Goal: Information Seeking & Learning: Learn about a topic

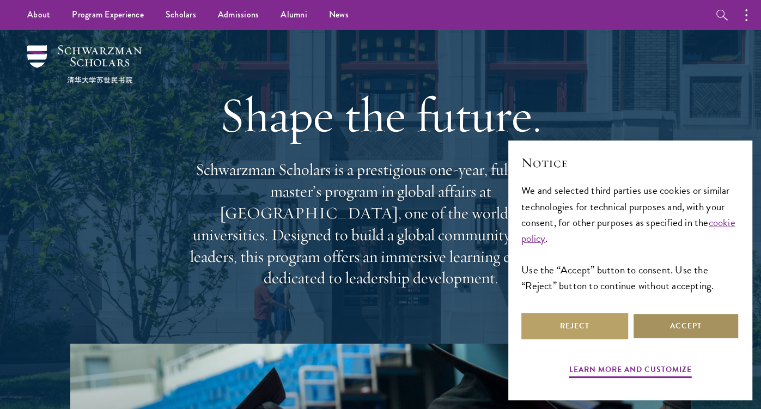
click at [694, 319] on button "Accept" at bounding box center [685, 326] width 107 height 26
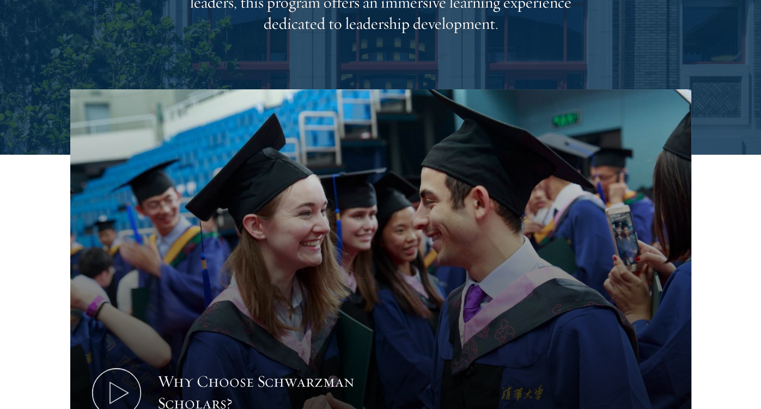
scroll to position [267, 0]
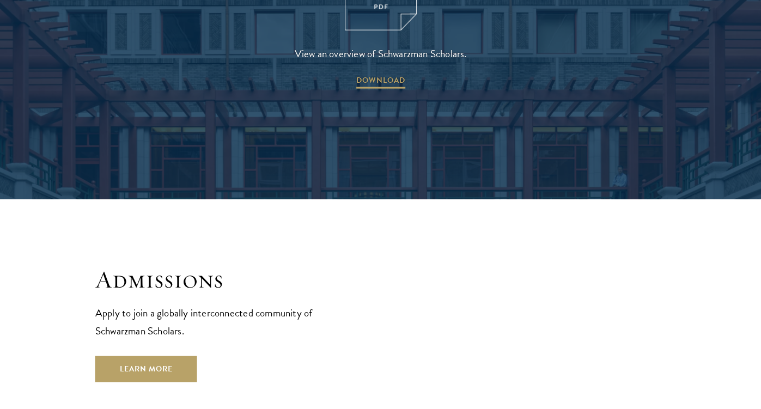
scroll to position [1619, 0]
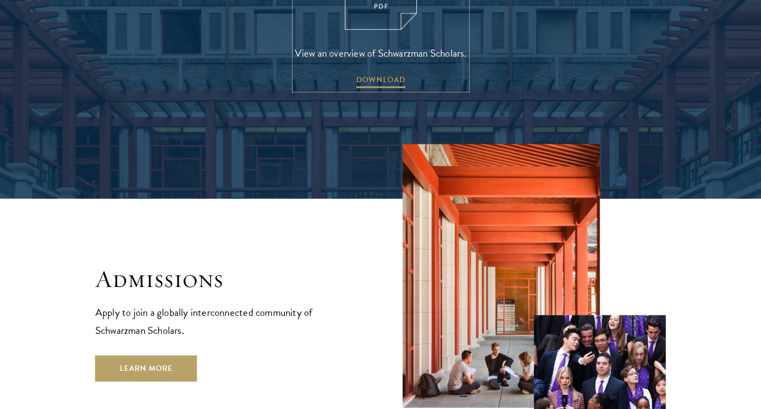
click at [349, 17] on link "View an overview of Schwarzman Scholars. DOWNLOAD" at bounding box center [381, 13] width 172 height 153
click at [171, 355] on link "Learn More" at bounding box center [146, 368] width 102 height 26
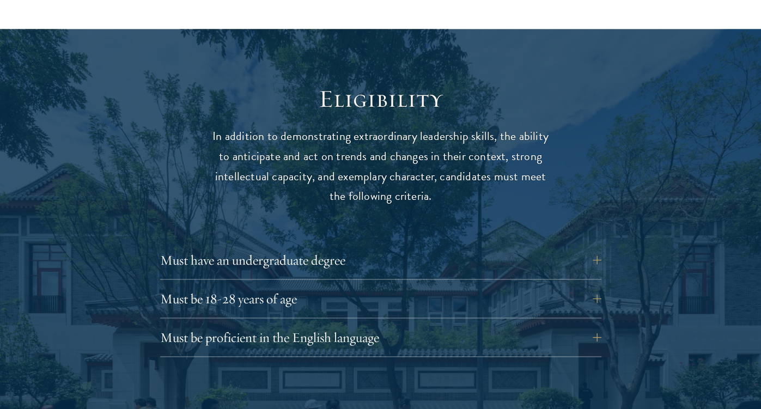
scroll to position [1362, 0]
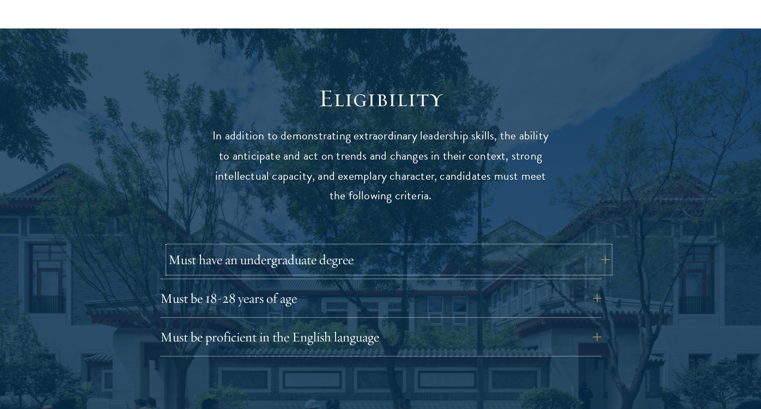
click at [522, 248] on button "Must have an undergraduate degree" at bounding box center [388, 259] width 441 height 26
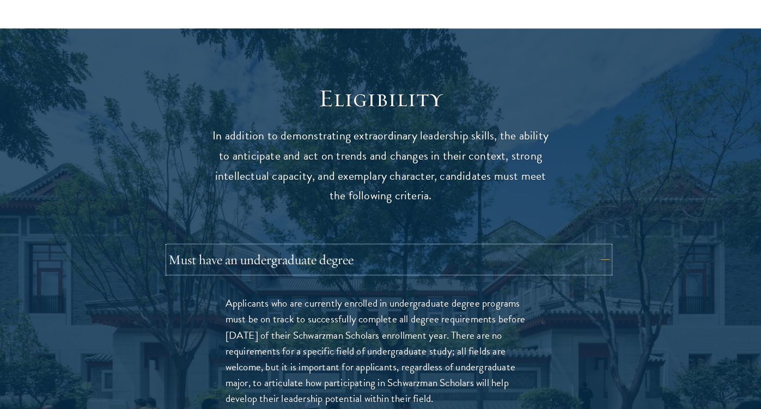
click at [520, 248] on button "Must have an undergraduate degree" at bounding box center [388, 259] width 441 height 26
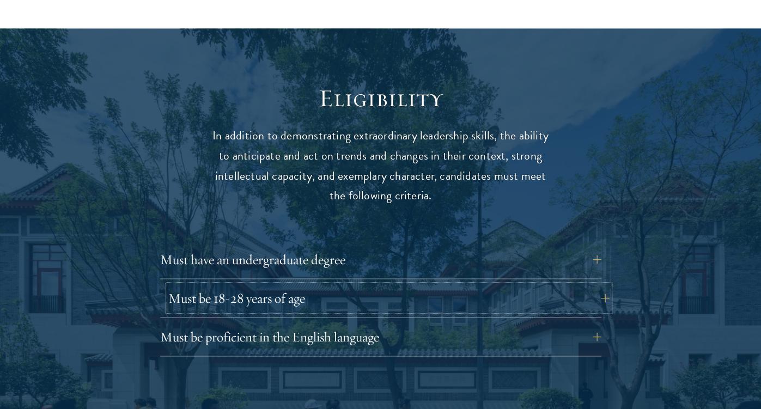
click at [435, 285] on button "Must be 18-28 years of age" at bounding box center [388, 298] width 441 height 26
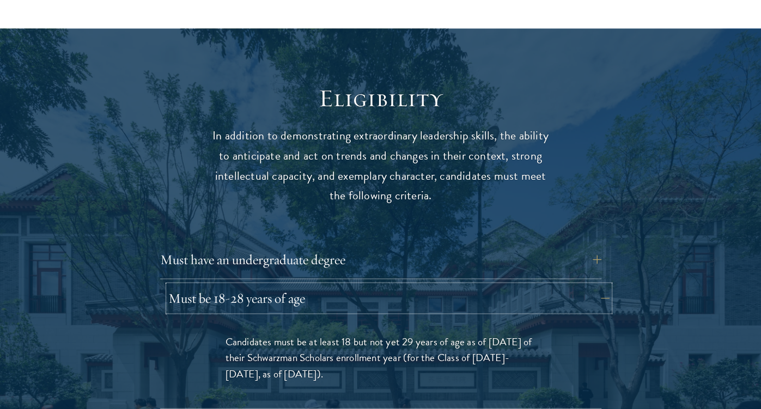
click at [433, 285] on button "Must be 18-28 years of age" at bounding box center [388, 298] width 441 height 26
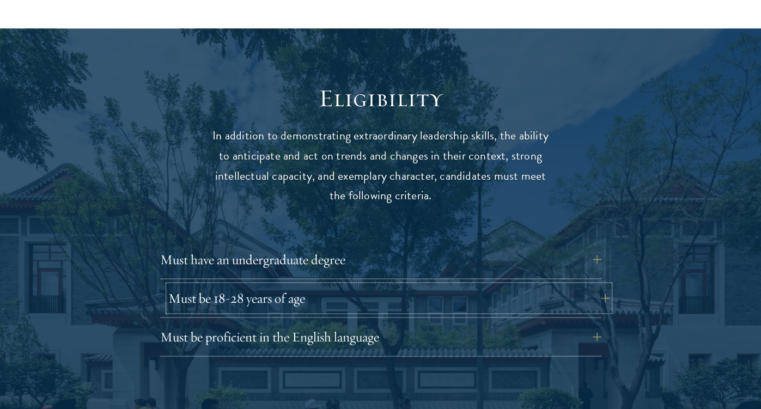
click at [433, 285] on button "Must be 18-28 years of age" at bounding box center [388, 298] width 441 height 26
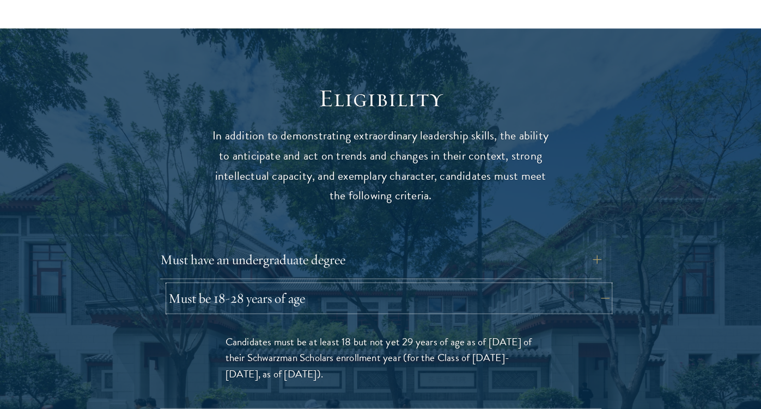
click at [433, 285] on button "Must be 18-28 years of age" at bounding box center [388, 298] width 441 height 26
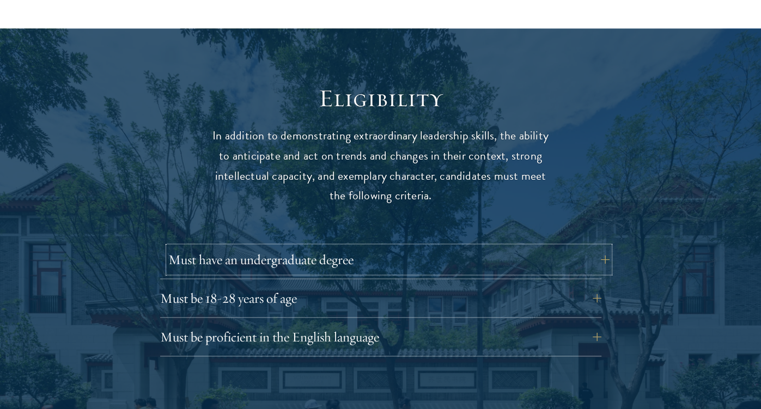
click at [431, 246] on button "Must have an undergraduate degree" at bounding box center [388, 259] width 441 height 26
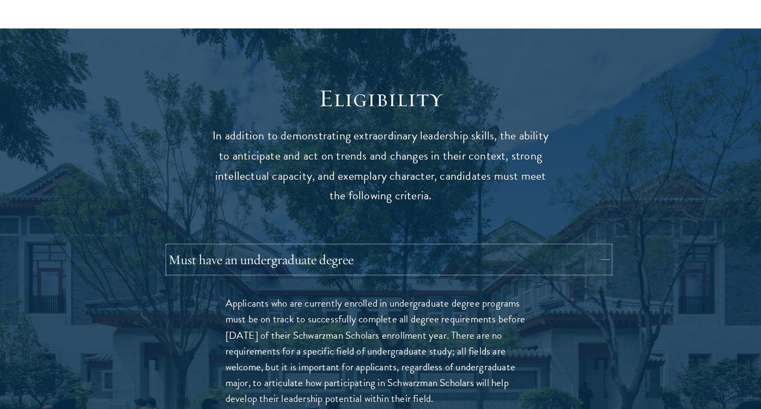
click at [432, 246] on button "Must have an undergraduate degree" at bounding box center [388, 259] width 441 height 26
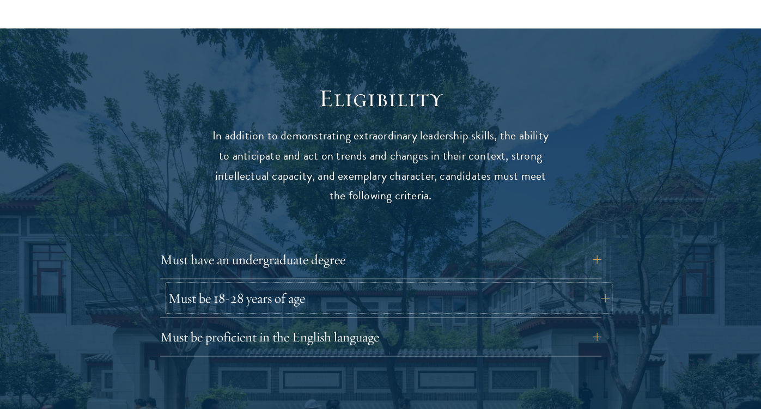
click at [415, 285] on button "Must be 18-28 years of age" at bounding box center [388, 298] width 441 height 26
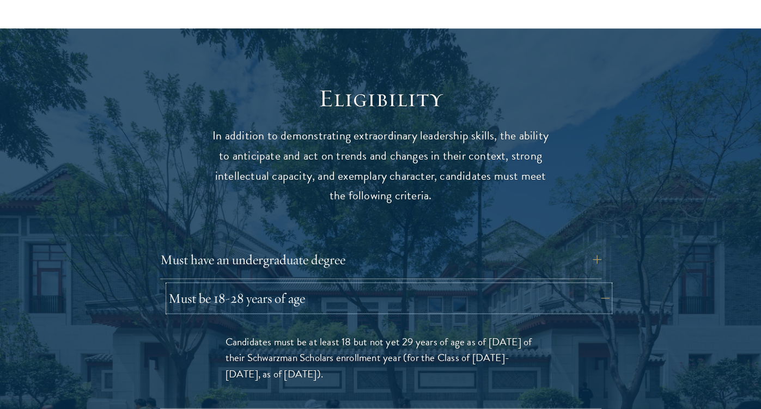
click at [412, 285] on button "Must be 18-28 years of age" at bounding box center [388, 298] width 441 height 26
